Goal: Task Accomplishment & Management: Manage account settings

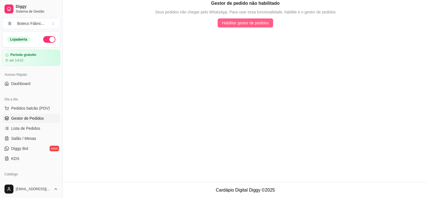
click at [241, 24] on span "Habilitar gestor de pedidos" at bounding box center [245, 23] width 47 height 6
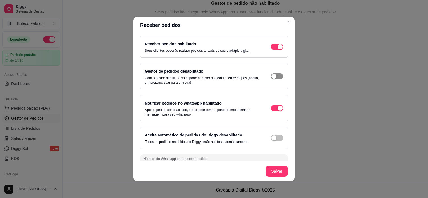
click at [271, 76] on div "button" at bounding box center [273, 76] width 5 height 5
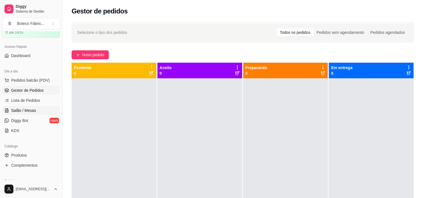
scroll to position [112, 0]
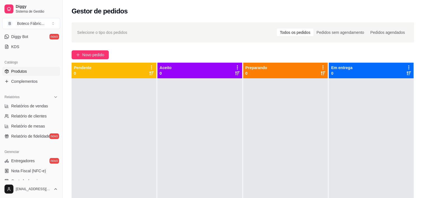
click at [24, 71] on span "Produtos" at bounding box center [19, 72] width 16 height 6
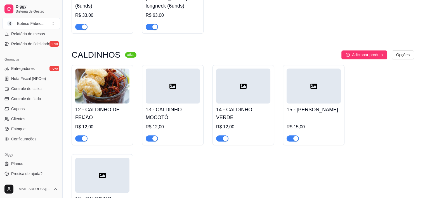
scroll to position [448, 0]
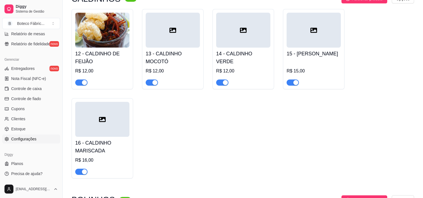
click at [21, 140] on span "Configurações" at bounding box center [23, 139] width 25 height 6
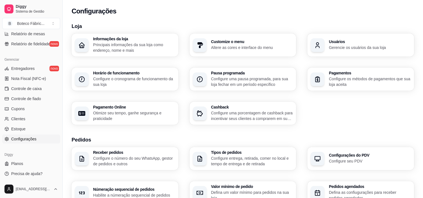
click at [339, 45] on p "Gerencie os usuários da sua loja" at bounding box center [370, 48] width 82 height 6
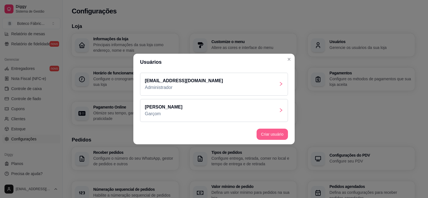
click at [275, 136] on button "Criar usuário" at bounding box center [271, 134] width 31 height 11
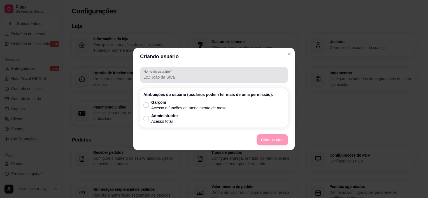
click at [208, 78] on input "Nome do usurário" at bounding box center [213, 77] width 141 height 6
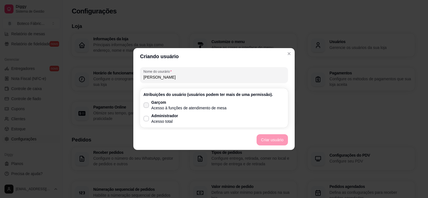
type input "[PERSON_NAME]"
click at [145, 105] on icon at bounding box center [146, 105] width 4 height 3
click at [145, 106] on input "Garçom Acesso à funções de atendimento de mesa" at bounding box center [145, 108] width 4 height 4
checkbox input "true"
click at [256, 66] on div "Nome do usurário [PERSON_NAME] do usuário (usuários podem ter mais de uma permi…" at bounding box center [213, 97] width 161 height 65
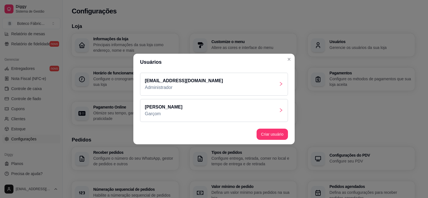
click at [213, 108] on div "[PERSON_NAME]" at bounding box center [214, 110] width 148 height 23
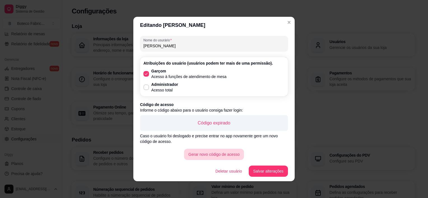
click at [214, 155] on button "Gerar novo código de acesso" at bounding box center [214, 154] width 60 height 11
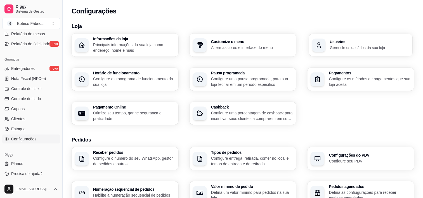
click at [348, 44] on div "Usuários Gerencie os usuários da sua loja" at bounding box center [369, 45] width 79 height 10
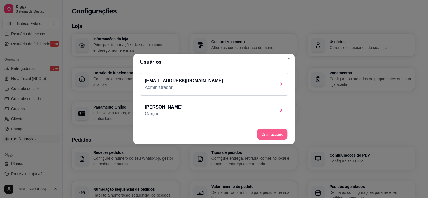
click at [270, 135] on button "Criar usuário" at bounding box center [272, 134] width 30 height 11
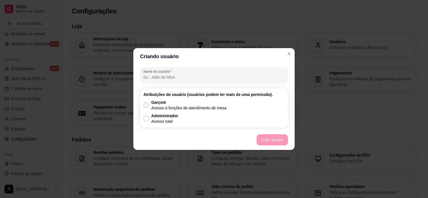
click at [172, 106] on p "Acesso à funções de atendimento de mesa" at bounding box center [188, 108] width 75 height 6
click at [147, 106] on input "Garçom Acesso à funções de atendimento de mesa" at bounding box center [145, 108] width 4 height 4
checkbox input "true"
click at [258, 140] on button "Criar usuário" at bounding box center [272, 140] width 30 height 11
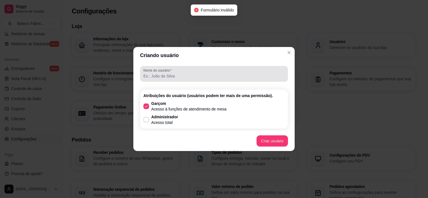
click at [195, 79] on div "Nome do usurário" at bounding box center [214, 74] width 148 height 16
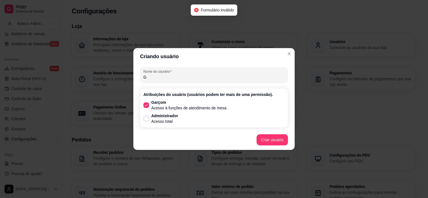
type input "G"
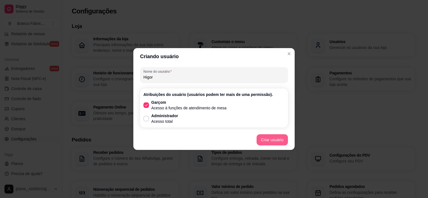
type input "Higor"
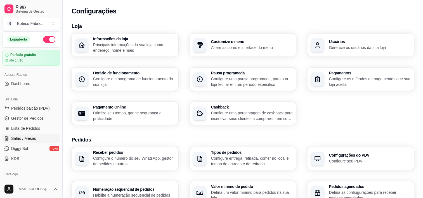
scroll to position [56, 0]
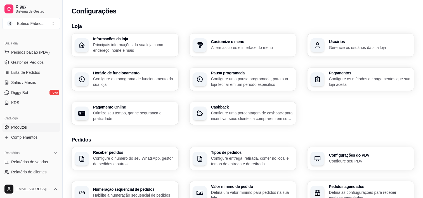
click at [24, 129] on span "Produtos" at bounding box center [19, 128] width 16 height 6
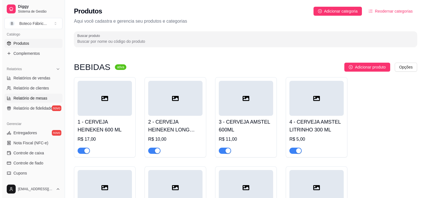
scroll to position [204, 0]
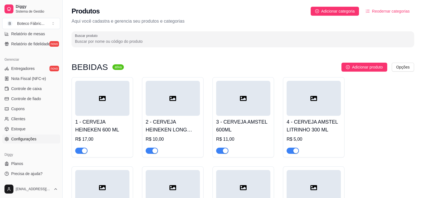
click at [22, 140] on span "Configurações" at bounding box center [23, 139] width 25 height 6
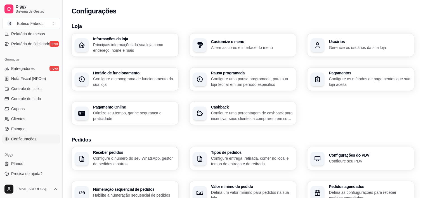
click at [334, 43] on h3 "Usuários" at bounding box center [370, 42] width 82 height 4
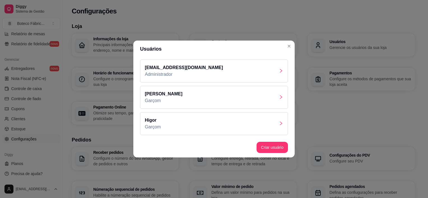
click at [179, 122] on div "[PERSON_NAME]" at bounding box center [214, 123] width 148 height 23
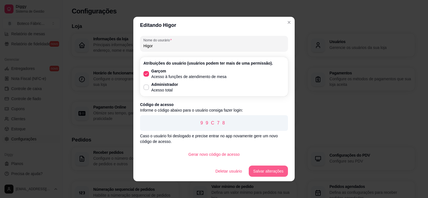
click at [265, 172] on button "Salvar alterações" at bounding box center [267, 171] width 39 height 11
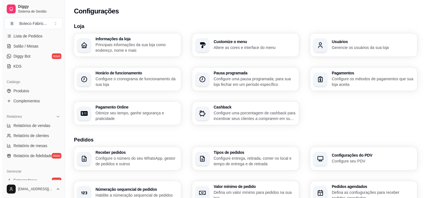
scroll to position [36, 0]
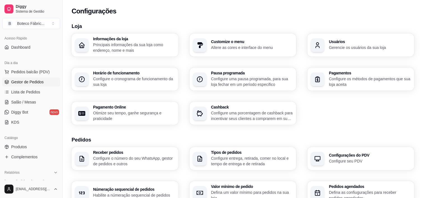
click at [31, 80] on span "Gestor de Pedidos" at bounding box center [27, 82] width 32 height 6
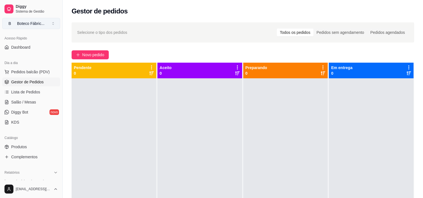
click at [37, 26] on div "Boteco Fábric ..." at bounding box center [30, 24] width 27 height 6
click at [50, 24] on button "B Boteco Fábric ..." at bounding box center [31, 23] width 58 height 11
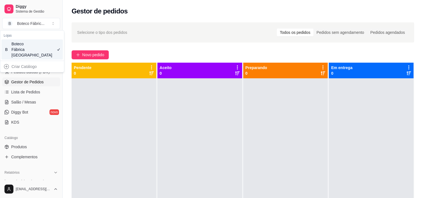
click at [26, 51] on div "Boteco Fábrica [GEOGRAPHIC_DATA]" at bounding box center [23, 49] width 25 height 17
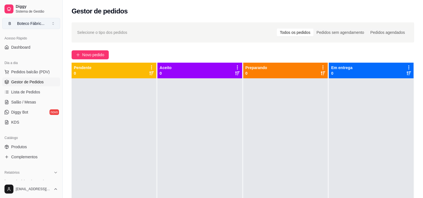
click at [25, 22] on div "Boteco Fábric ..." at bounding box center [30, 24] width 27 height 6
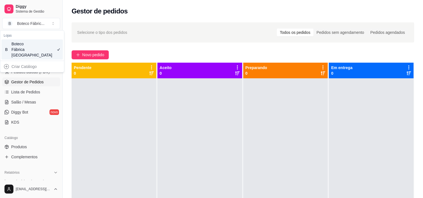
click at [156, 12] on div "Gestor de pedidos" at bounding box center [243, 11] width 343 height 9
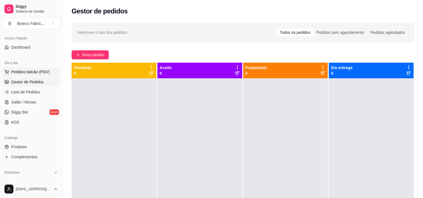
click at [33, 67] on button "Pedidos balcão (PDV)" at bounding box center [31, 71] width 58 height 9
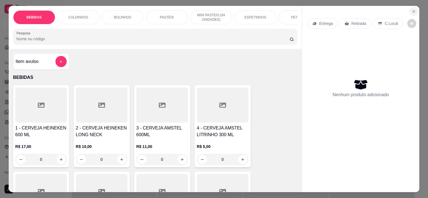
click at [412, 9] on icon "Close" at bounding box center [413, 11] width 4 height 4
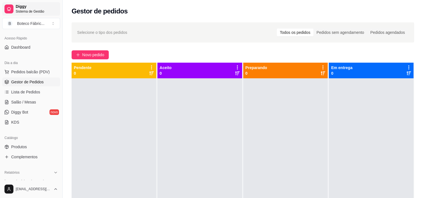
click at [28, 10] on span "Sistema de Gestão" at bounding box center [37, 11] width 42 height 4
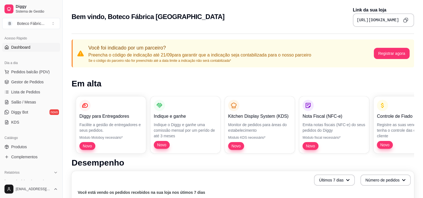
click at [368, 18] on pre "[URL][DOMAIN_NAME]" at bounding box center [378, 20] width 42 height 6
click at [405, 20] on icon "Copy to clipboard" at bounding box center [405, 20] width 5 height 5
